Goal: Task Accomplishment & Management: Use online tool/utility

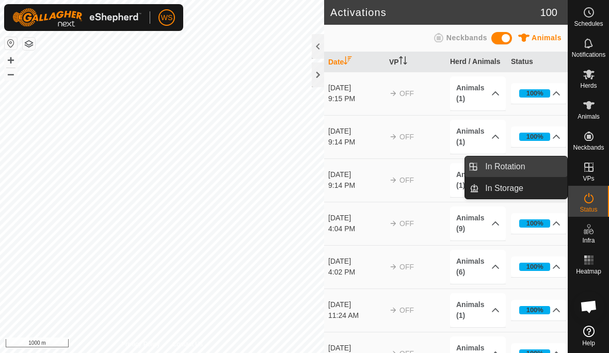
click at [523, 169] on span "In Rotation" at bounding box center [505, 167] width 40 height 12
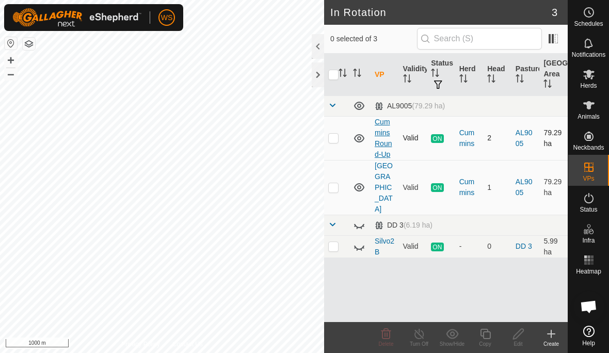
click at [376, 135] on link "Cummins Round-Up" at bounding box center [383, 138] width 17 height 41
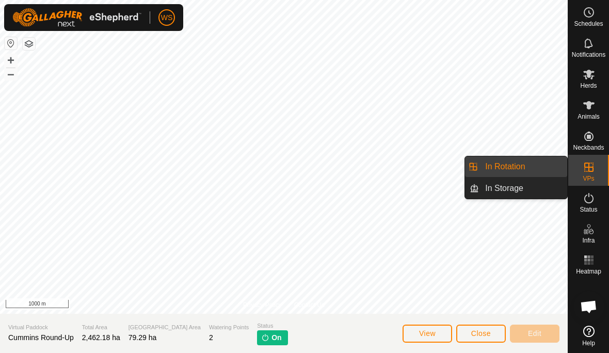
click at [518, 166] on span "In Rotation" at bounding box center [505, 167] width 40 height 12
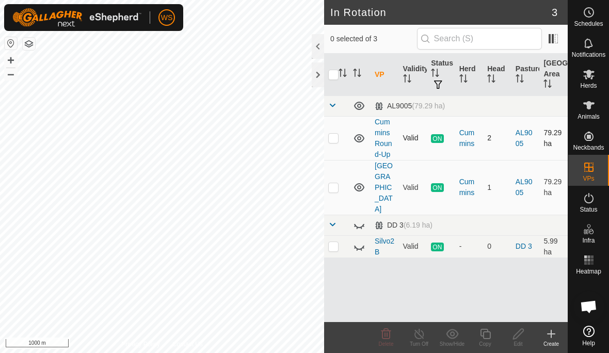
click at [336, 138] on p-checkbox at bounding box center [333, 138] width 10 height 8
checkbox input "true"
click at [486, 338] on icon at bounding box center [485, 334] width 10 height 10
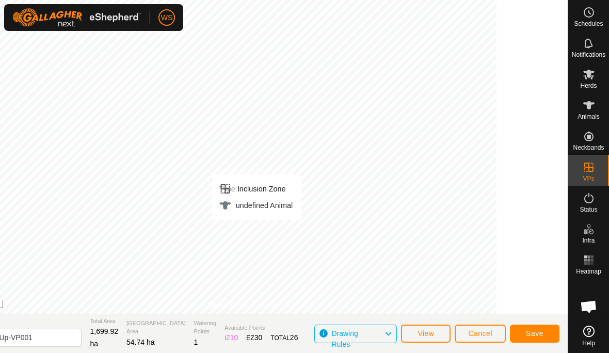
click at [546, 330] on button "Save" at bounding box center [535, 334] width 50 height 18
click at [82, 335] on input "Cummins Round-Up-VP001" at bounding box center [9, 338] width 145 height 18
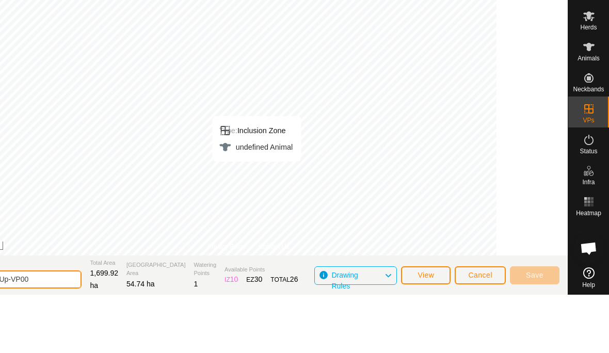
scroll to position [1, 0]
type input "Cummins cutof"
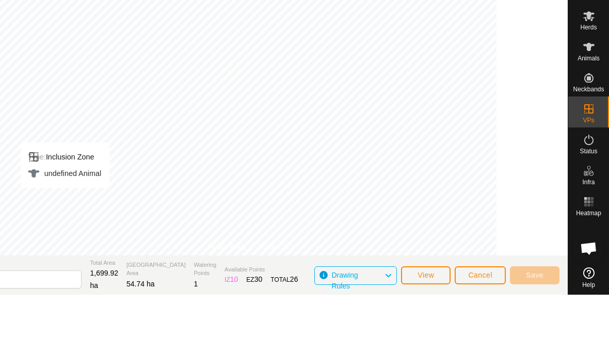
click at [487, 329] on span "Cancel" at bounding box center [480, 333] width 24 height 8
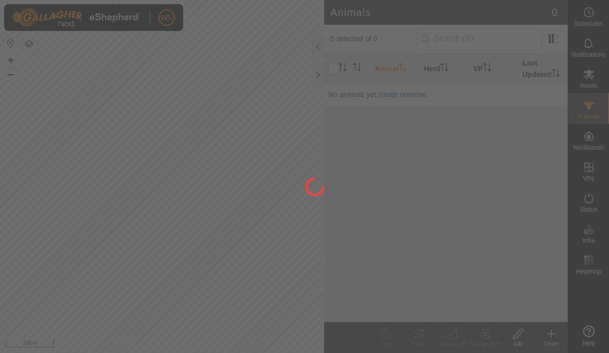
scroll to position [71, 0]
